Goal: Task Accomplishment & Management: Use online tool/utility

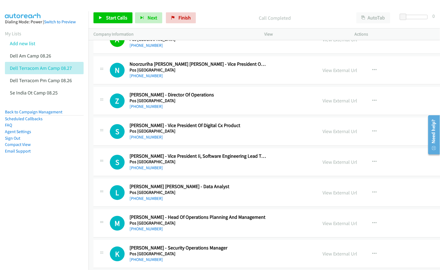
scroll to position [1749, 0]
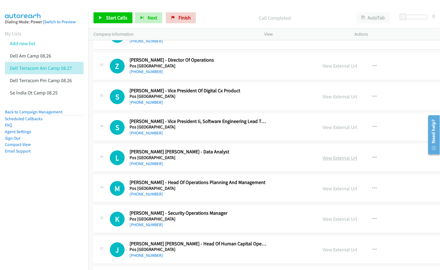
click at [334, 161] on link "View External Url" at bounding box center [340, 157] width 35 height 6
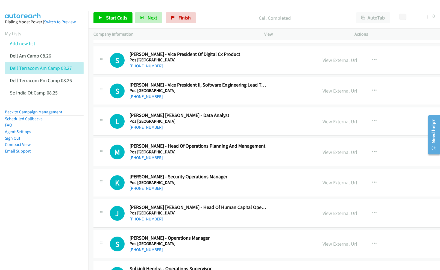
scroll to position [1822, 0]
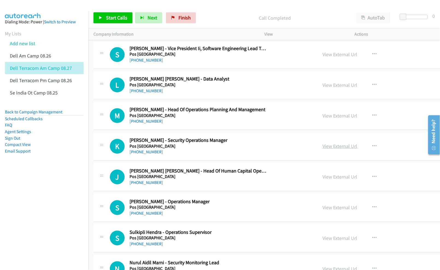
click at [338, 149] on link "View External Url" at bounding box center [340, 146] width 35 height 6
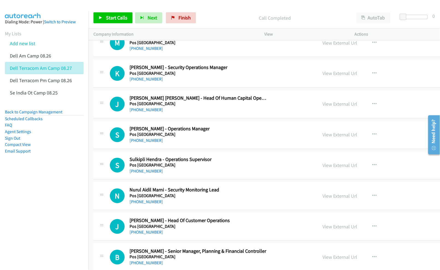
scroll to position [1895, 0]
click at [343, 137] on link "View External Url" at bounding box center [340, 134] width 35 height 6
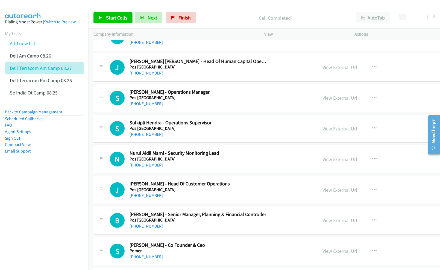
click at [333, 131] on link "View External Url" at bounding box center [340, 128] width 35 height 6
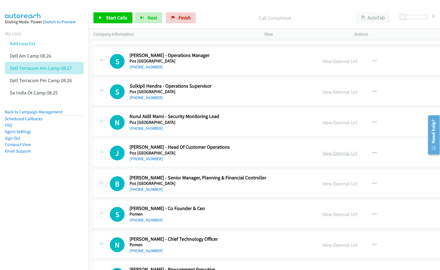
click at [335, 156] on link "View External Url" at bounding box center [340, 153] width 35 height 6
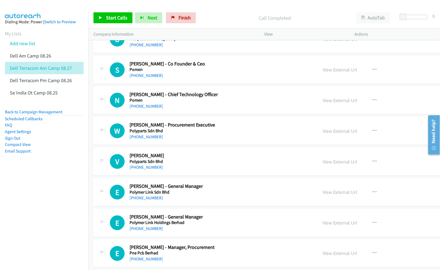
scroll to position [2114, 0]
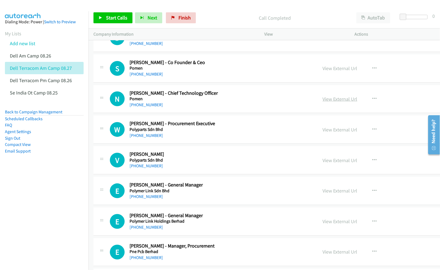
click at [339, 102] on link "View External Url" at bounding box center [340, 99] width 35 height 6
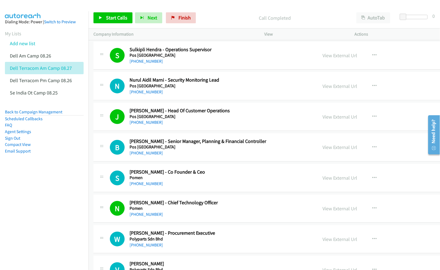
scroll to position [2041, 0]
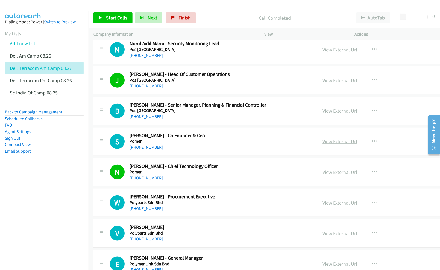
click at [327, 144] on link "View External Url" at bounding box center [340, 141] width 35 height 6
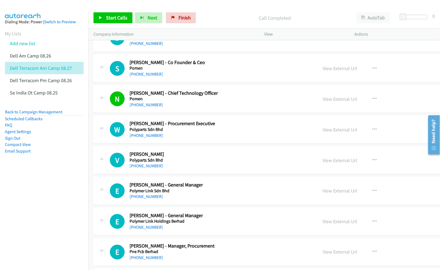
scroll to position [2150, 0]
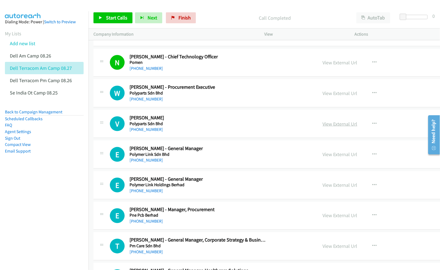
click at [334, 127] on link "View External Url" at bounding box center [340, 124] width 35 height 6
click at [333, 157] on link "View External Url" at bounding box center [340, 154] width 35 height 6
click at [333, 188] on link "View External Url" at bounding box center [340, 184] width 35 height 6
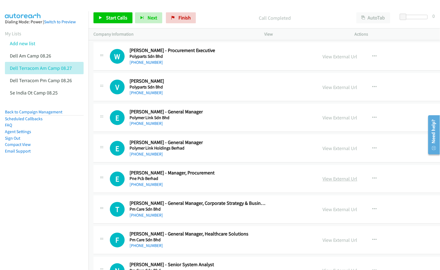
click at [337, 182] on link "View External Url" at bounding box center [340, 178] width 35 height 6
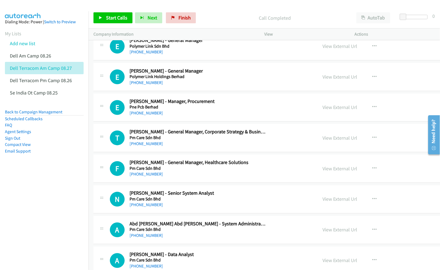
scroll to position [2259, 0]
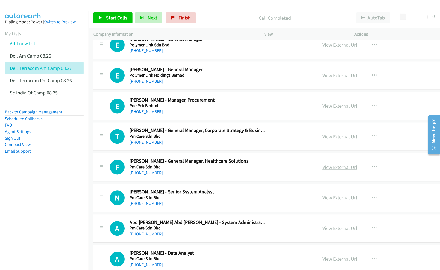
click at [343, 170] on link "View External Url" at bounding box center [340, 167] width 35 height 6
click at [341, 201] on link "View External Url" at bounding box center [340, 197] width 35 height 6
click at [336, 231] on link "View External Url" at bounding box center [340, 228] width 35 height 6
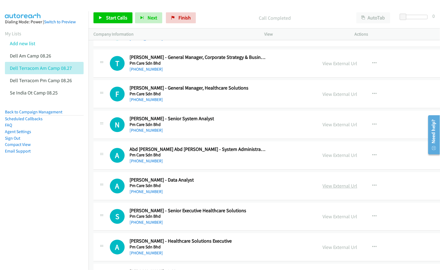
click at [345, 189] on link "View External Url" at bounding box center [340, 186] width 35 height 6
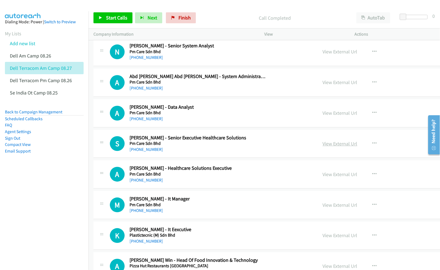
click at [337, 147] on link "View External Url" at bounding box center [340, 143] width 35 height 6
drag, startPoint x: 330, startPoint y: 182, endPoint x: 167, endPoint y: 212, distance: 166.1
click at [43, 192] on nav "Dialing Mode: Power | Switch to Preview My Lists Add new list Dell Am Camp 08.2…" at bounding box center [44, 146] width 89 height 270
click at [338, 177] on link "View External Url" at bounding box center [340, 174] width 35 height 6
click at [343, 177] on link "View External Url" at bounding box center [340, 174] width 35 height 6
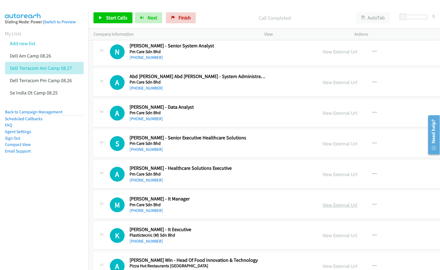
click at [31, 218] on nav "Dialing Mode: Power | Switch to Preview My Lists Add new list Dell Am Camp 08.2…" at bounding box center [44, 146] width 89 height 270
click at [342, 208] on link "View External Url" at bounding box center [340, 204] width 35 height 6
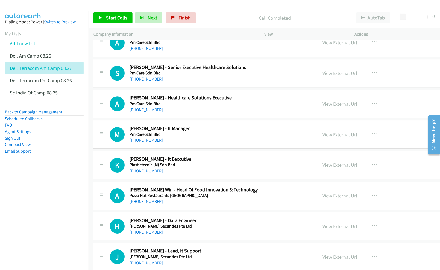
scroll to position [2478, 0]
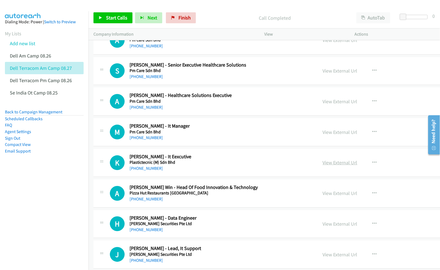
click at [338, 165] on link "View External Url" at bounding box center [340, 162] width 35 height 6
click at [334, 196] on link "View External Url" at bounding box center [340, 193] width 35 height 6
click at [333, 227] on link "View External Url" at bounding box center [340, 223] width 35 height 6
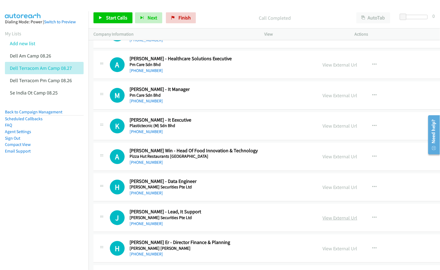
click at [331, 221] on link "View External Url" at bounding box center [340, 217] width 35 height 6
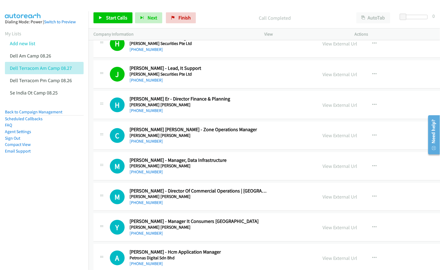
scroll to position [2660, 0]
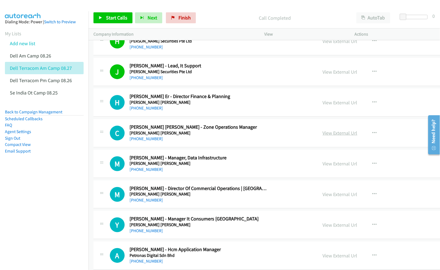
click at [342, 136] on link "View External Url" at bounding box center [340, 133] width 35 height 6
click at [341, 166] on link "View External Url" at bounding box center [340, 163] width 35 height 6
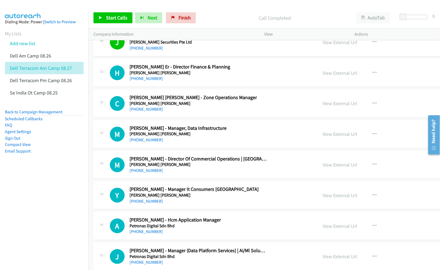
scroll to position [2697, 0]
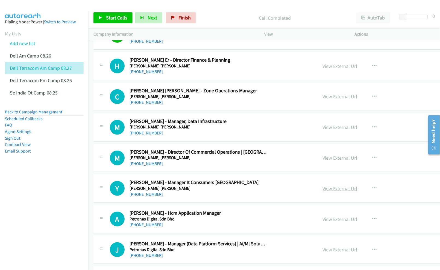
click at [329, 191] on link "View External Url" at bounding box center [340, 188] width 35 height 6
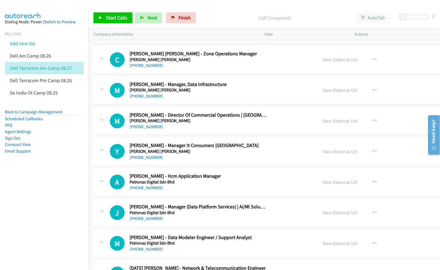
scroll to position [2770, 0]
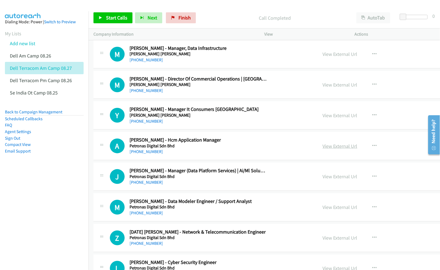
click at [332, 149] on link "View External Url" at bounding box center [340, 146] width 35 height 6
click at [328, 179] on link "View External Url" at bounding box center [340, 176] width 35 height 6
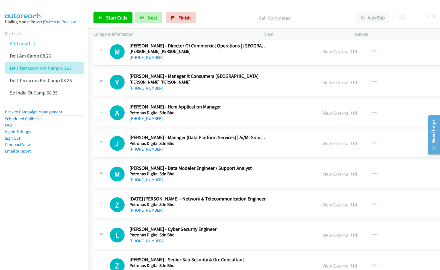
scroll to position [2806, 0]
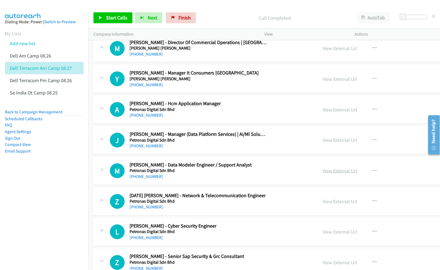
click at [332, 174] on link "View External Url" at bounding box center [340, 170] width 35 height 6
click at [339, 204] on link "View External Url" at bounding box center [340, 201] width 35 height 6
click at [335, 235] on link "View External Url" at bounding box center [340, 232] width 35 height 6
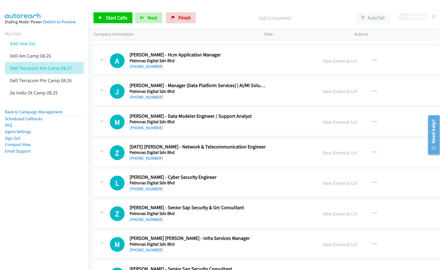
scroll to position [2879, 0]
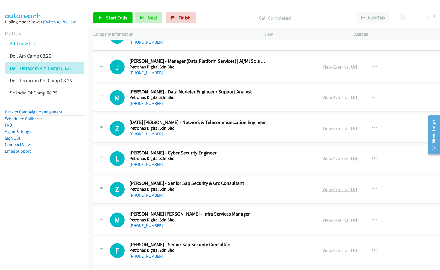
click at [330, 192] on link "View External Url" at bounding box center [340, 189] width 35 height 6
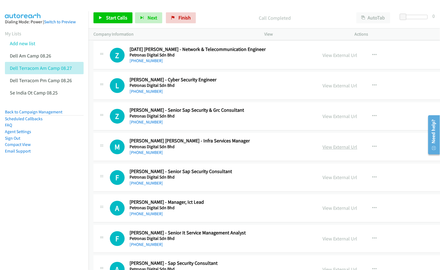
click at [337, 150] on link "View External Url" at bounding box center [340, 147] width 35 height 6
click at [336, 180] on link "View External Url" at bounding box center [340, 177] width 35 height 6
click at [329, 211] on link "View External Url" at bounding box center [340, 208] width 35 height 6
click at [328, 242] on link "View External Url" at bounding box center [340, 238] width 35 height 6
